Goal: Task Accomplishment & Management: Use online tool/utility

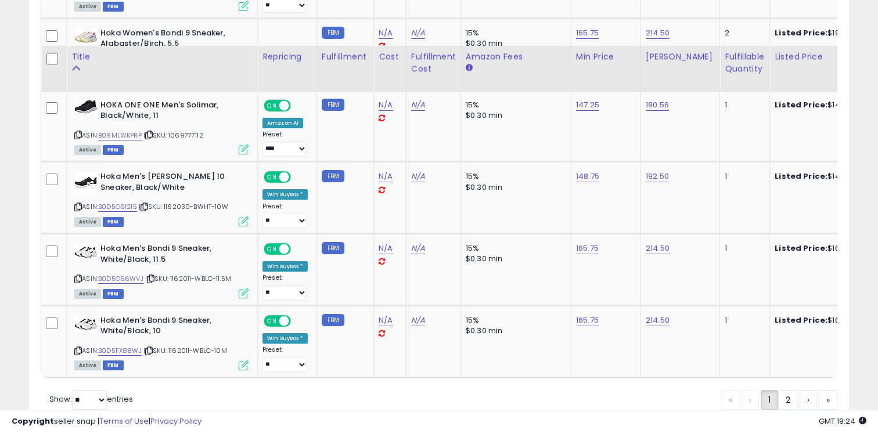
scroll to position [2106, 0]
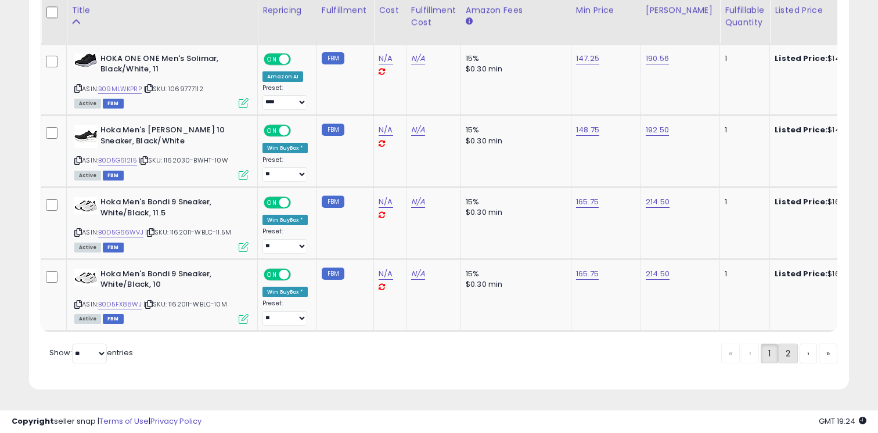
click at [819, 349] on link "2" at bounding box center [828, 354] width 19 height 20
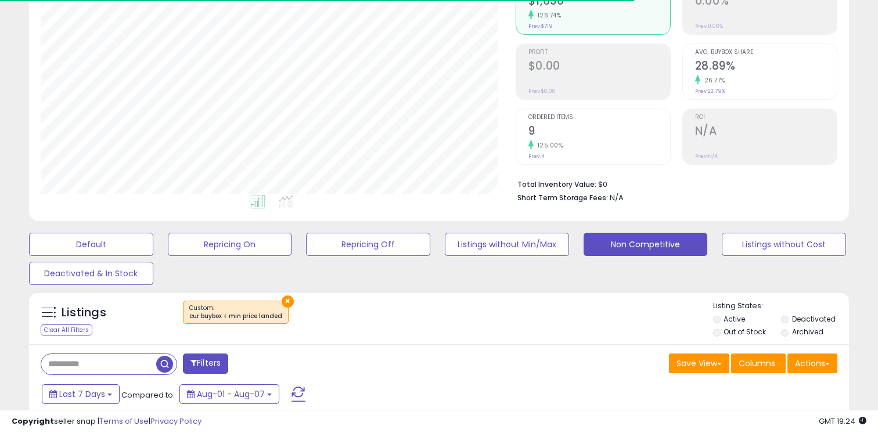
scroll to position [195, 0]
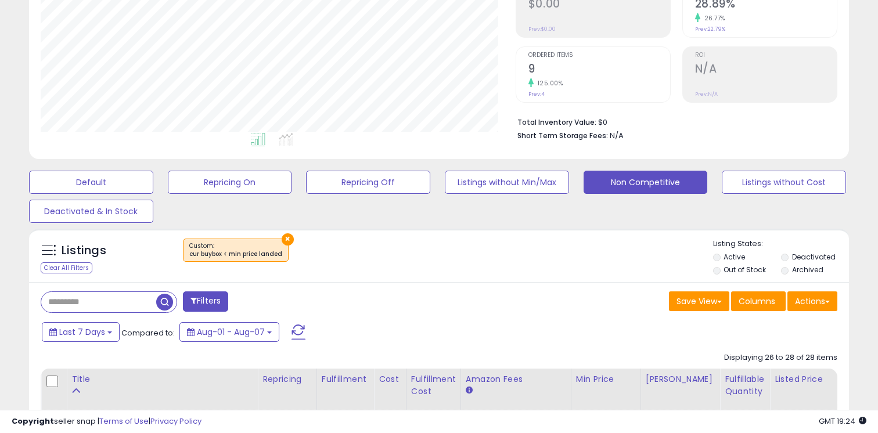
click at [284, 240] on button "×" at bounding box center [288, 240] width 12 height 12
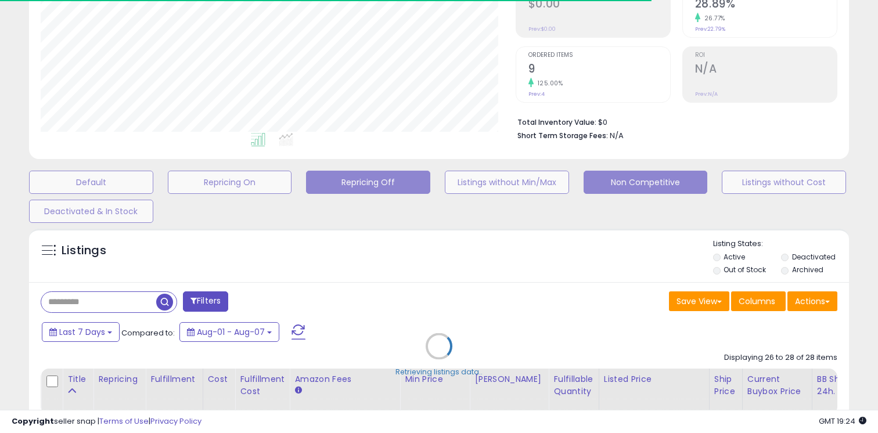
click at [153, 181] on button "Repricing Off" at bounding box center [91, 182] width 124 height 23
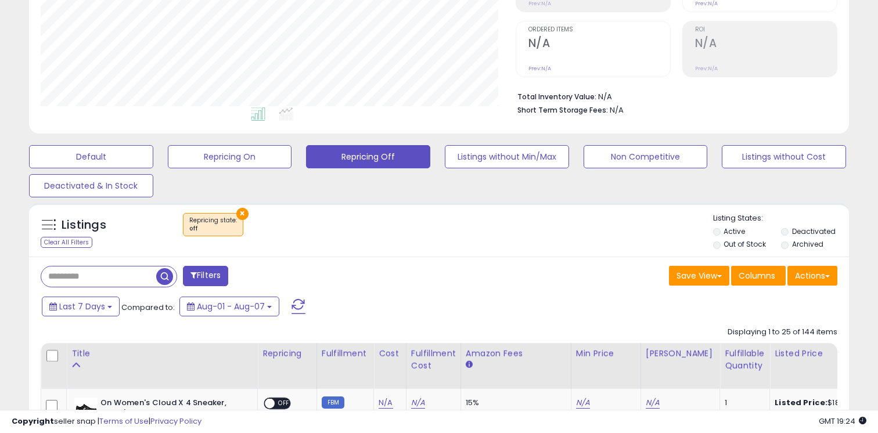
scroll to position [260, 0]
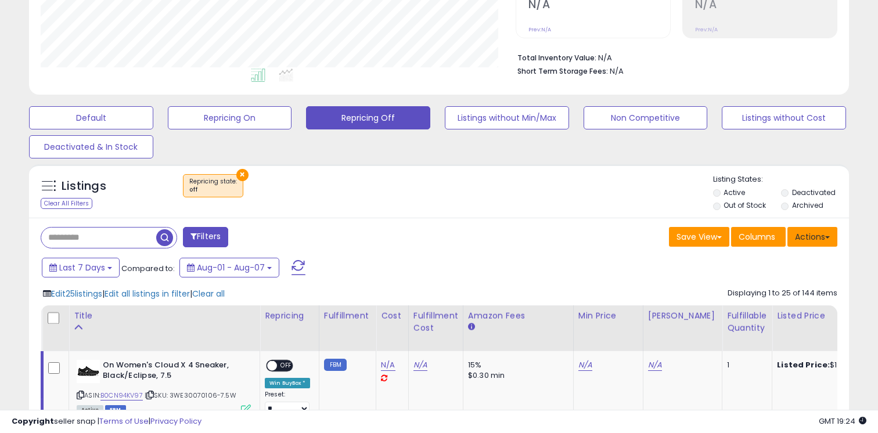
click at [823, 234] on button "Actions" at bounding box center [813, 237] width 50 height 20
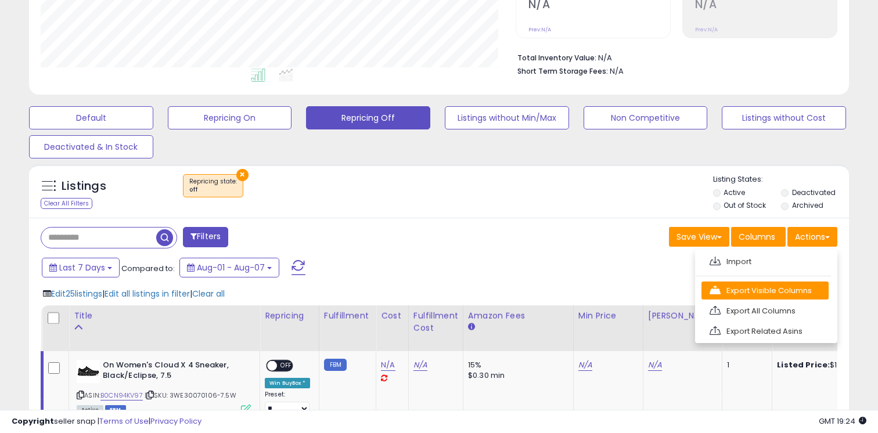
click at [790, 296] on link "Export Visible Columns" at bounding box center [765, 291] width 127 height 18
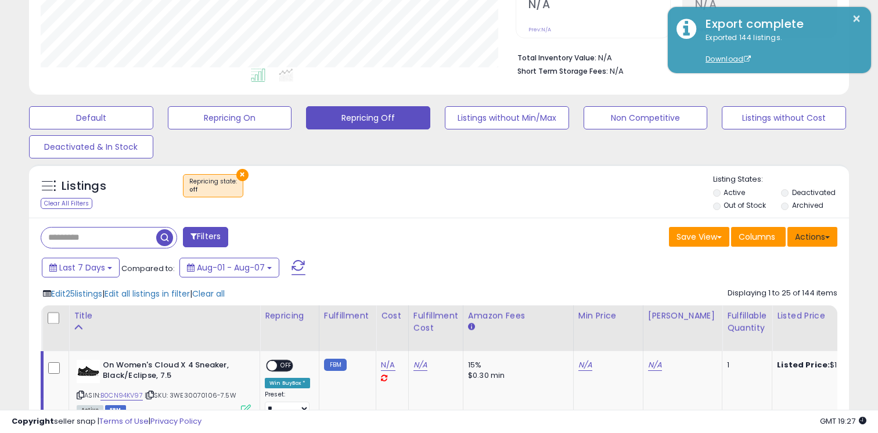
click at [806, 243] on button "Actions" at bounding box center [813, 237] width 50 height 20
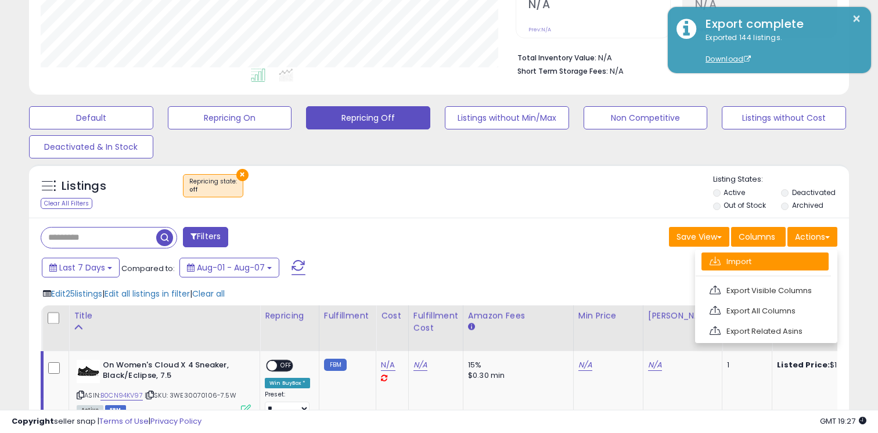
click at [778, 258] on link "Import" at bounding box center [765, 262] width 127 height 18
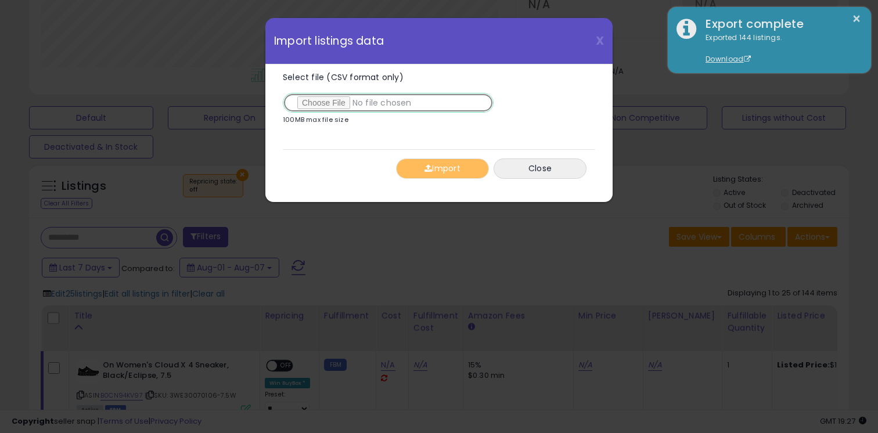
click at [328, 105] on input "Select file (CSV format only)" at bounding box center [388, 103] width 211 height 20
type input "**********"
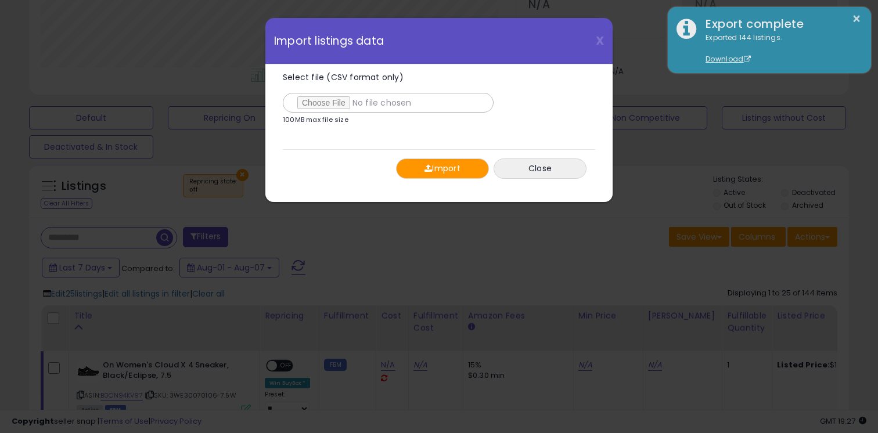
click at [461, 166] on button "Import" at bounding box center [442, 169] width 93 height 20
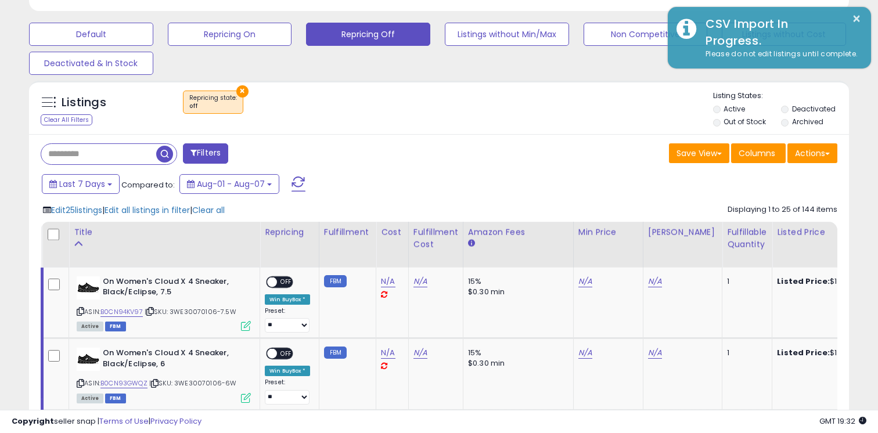
scroll to position [388, 0]
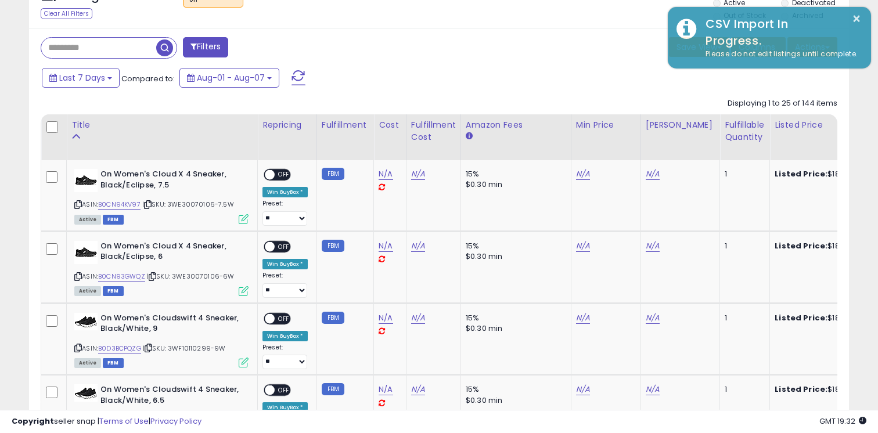
scroll to position [238, 475]
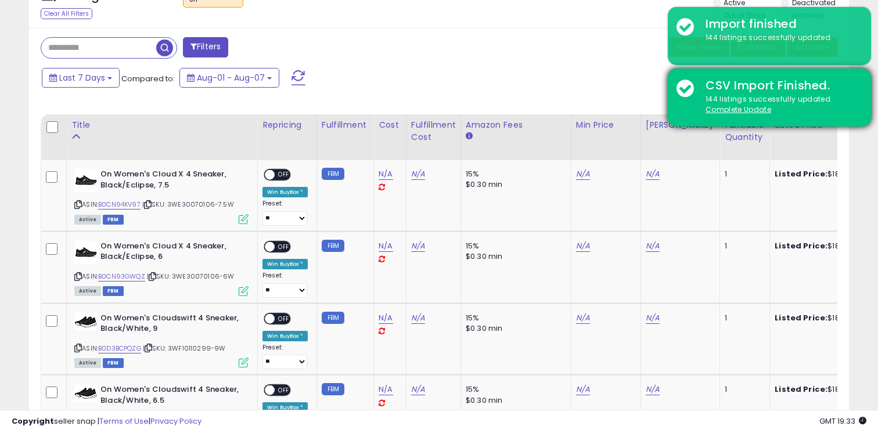
click at [746, 115] on div "144 listings successfully updated. Complete Update" at bounding box center [780, 104] width 166 height 21
click at [723, 106] on u "Complete Update" at bounding box center [739, 110] width 66 height 10
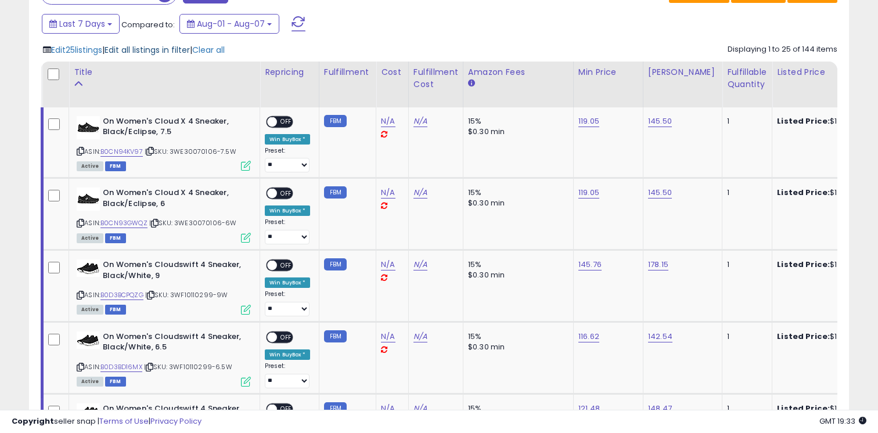
click at [164, 55] on div "Edit 25 listings | Edit all listings in filter | Clear all" at bounding box center [134, 50] width 182 height 12
click at [168, 52] on span "Edit all listings in filter" at bounding box center [147, 50] width 85 height 12
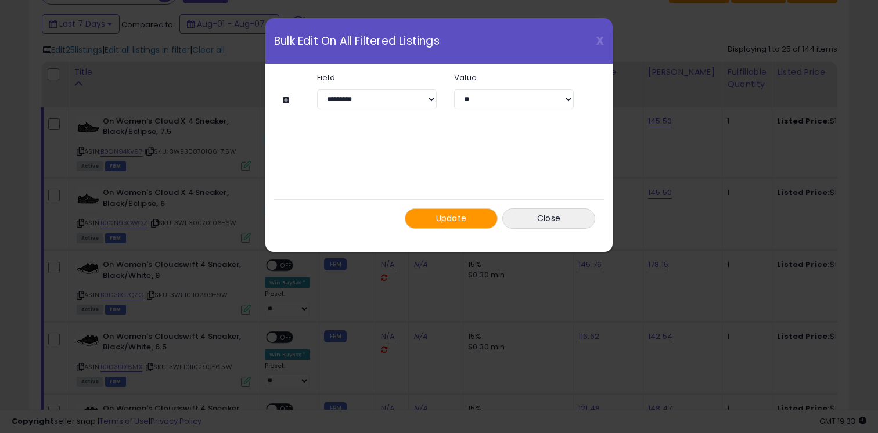
click at [284, 99] on button at bounding box center [288, 100] width 10 height 9
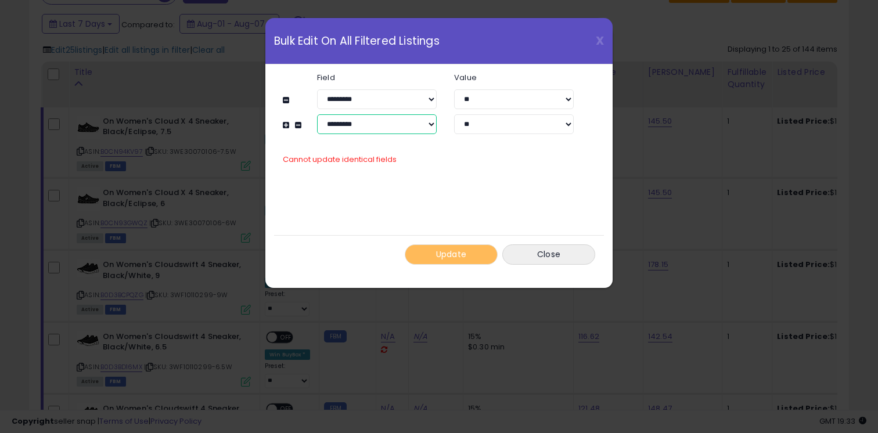
click at [391, 122] on select "**********" at bounding box center [377, 124] width 120 height 20
select select "**********"
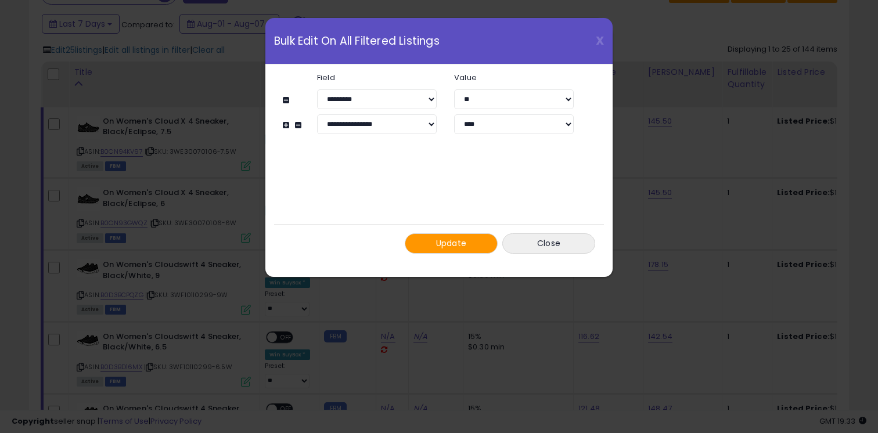
select select "*****"
click at [455, 246] on span "Update" at bounding box center [451, 244] width 31 height 12
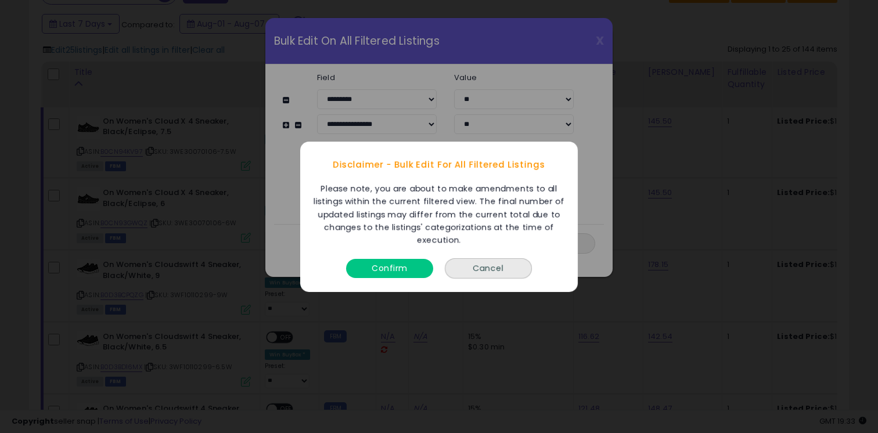
click at [385, 282] on div "Confirm Cancel" at bounding box center [439, 268] width 278 height 45
click at [387, 271] on button "Confirm" at bounding box center [389, 268] width 87 height 19
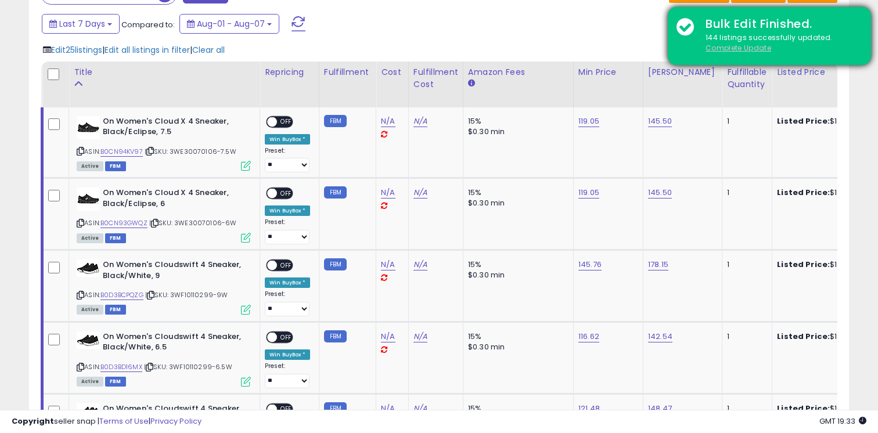
click at [750, 49] on u "Complete Update" at bounding box center [739, 48] width 66 height 10
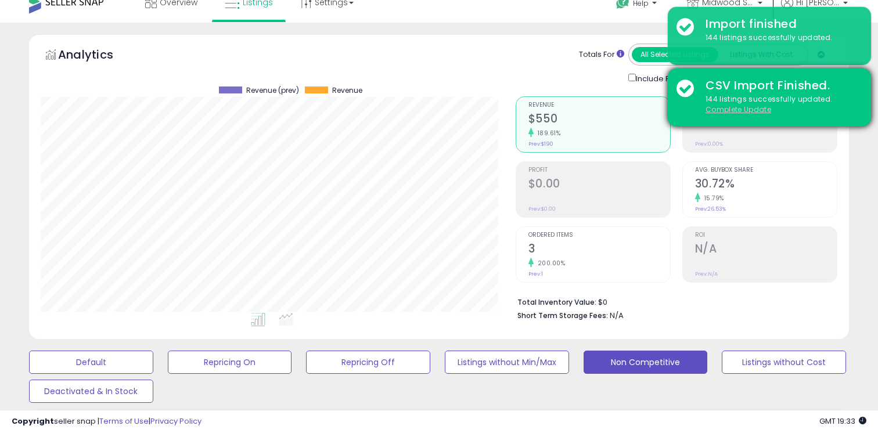
scroll to position [238, 475]
click at [737, 106] on u "Complete Update" at bounding box center [739, 110] width 66 height 10
